Goal: Task Accomplishment & Management: Manage account settings

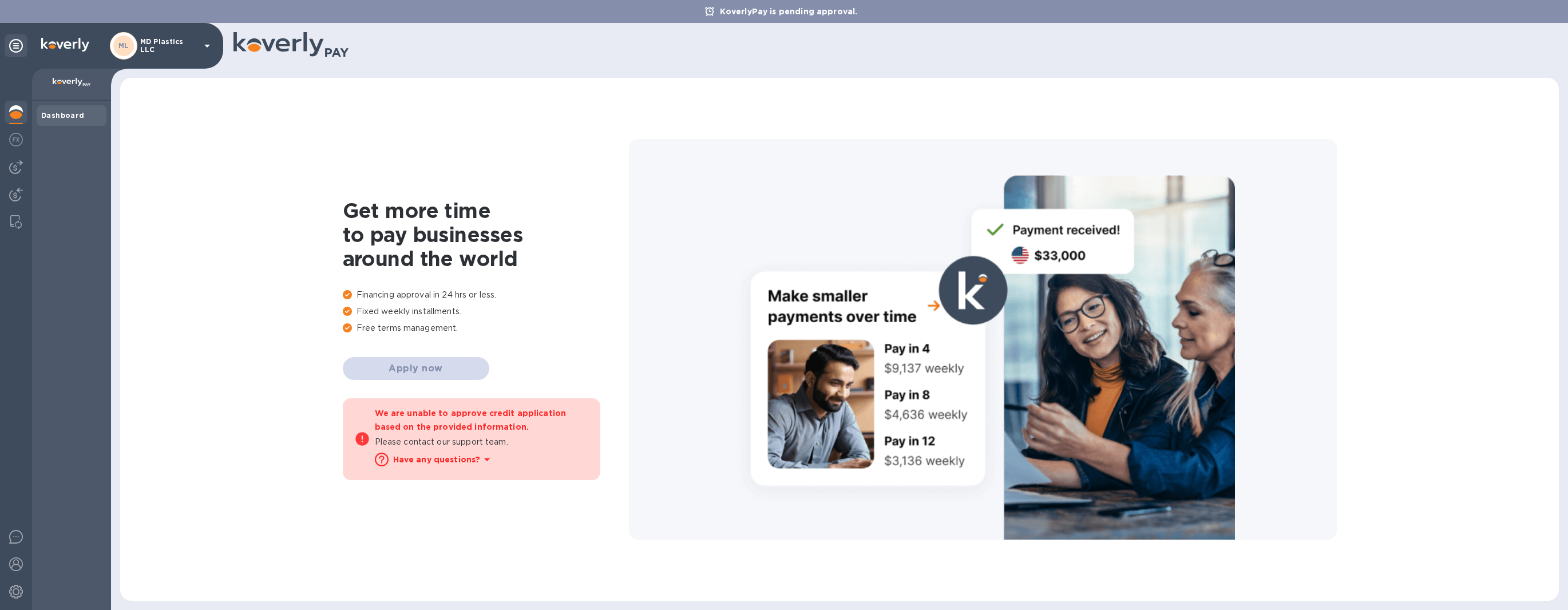
click at [123, 46] on b "ML" at bounding box center [123, 46] width 11 height 9
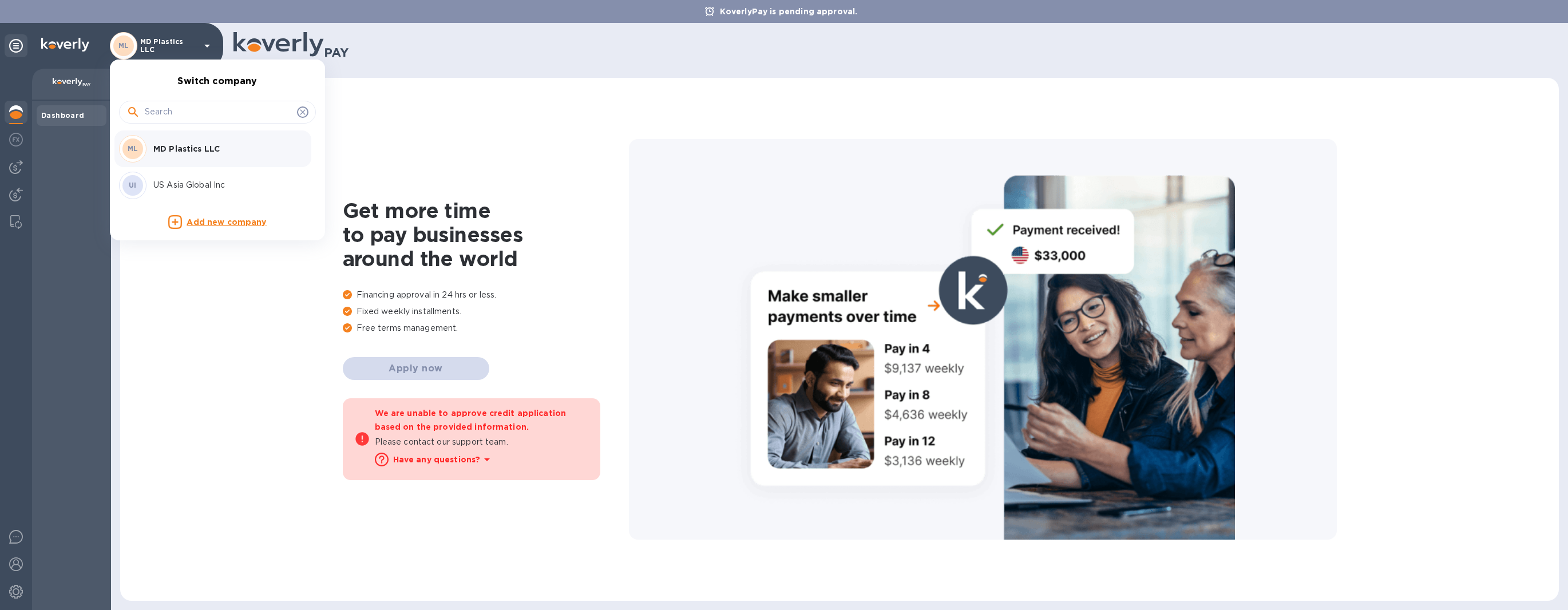
click at [177, 179] on p "US Asia Global Inc" at bounding box center [225, 185] width 144 height 12
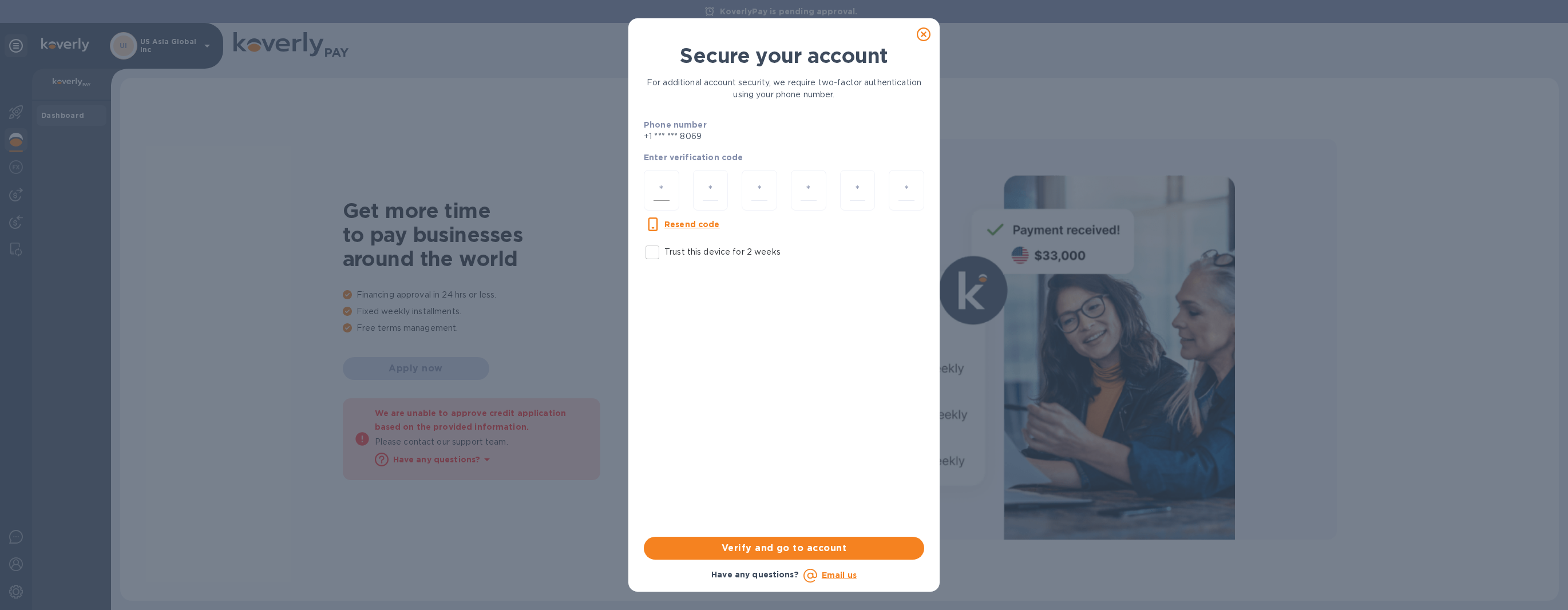
click at [669, 185] on input "number" at bounding box center [662, 190] width 16 height 21
type input "7"
type input "1"
type input "7"
type input "4"
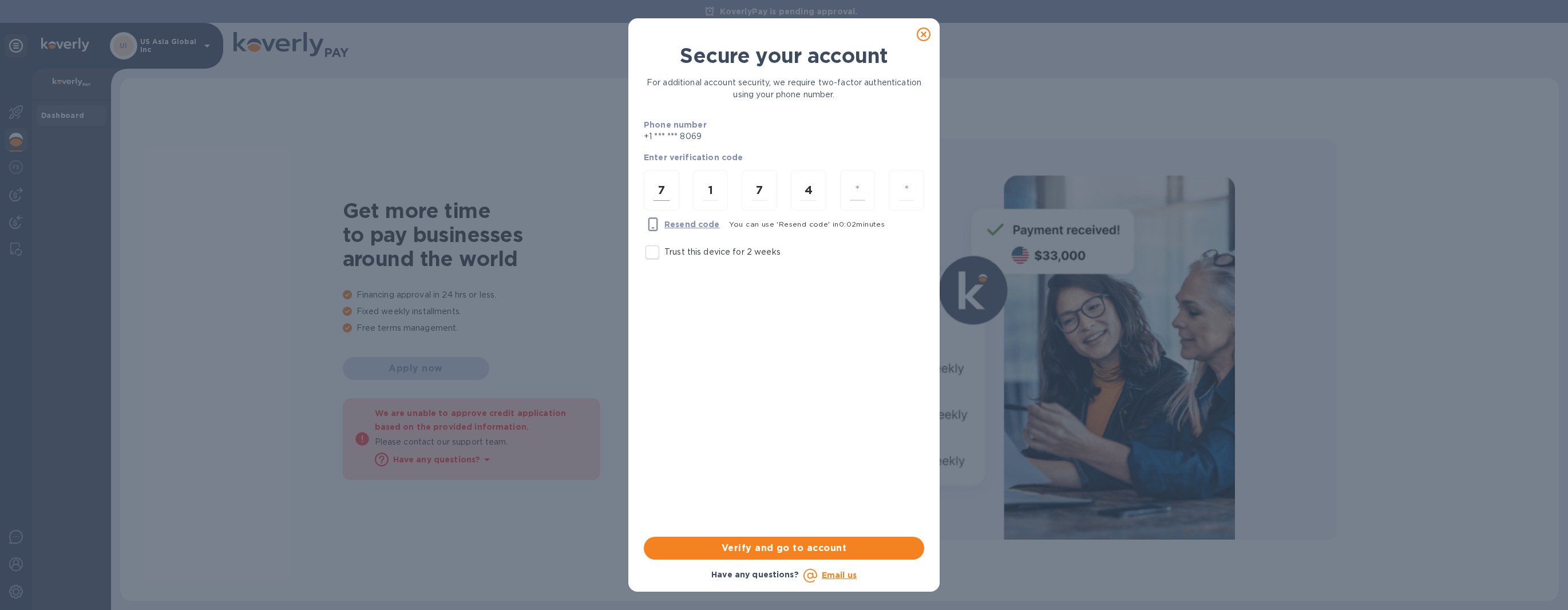
type input "7"
type input "2"
